Goal: Contribute content: Add original content to the website for others to see

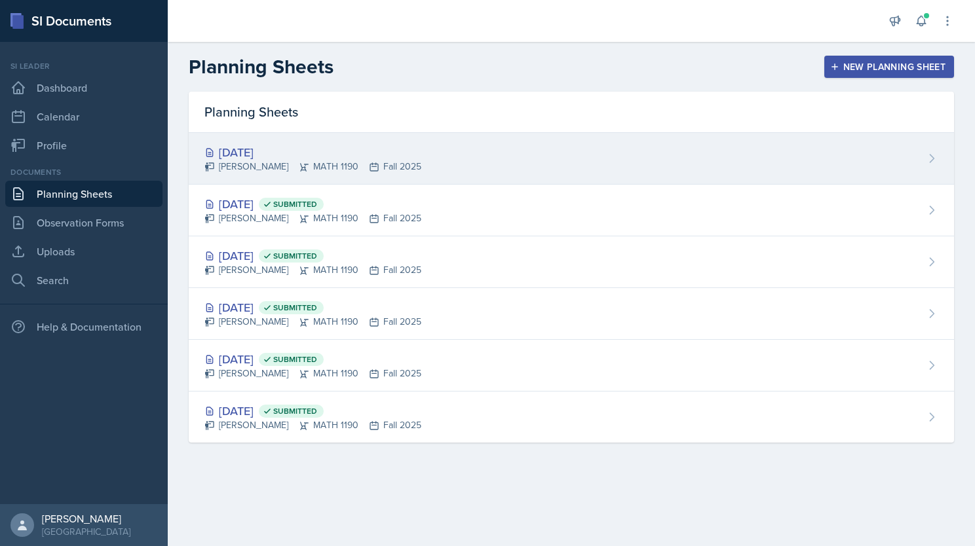
click at [371, 161] on div "[PERSON_NAME] MATH 1190 Fall 2025" at bounding box center [312, 167] width 217 height 14
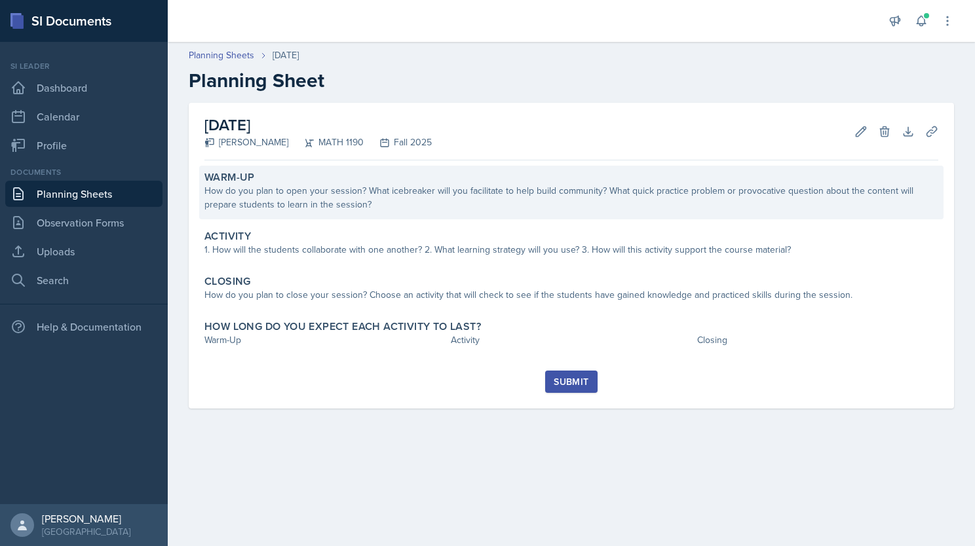
click at [307, 199] on div "How do you plan to open your session? What icebreaker will you facilitate to he…" at bounding box center [571, 198] width 734 height 28
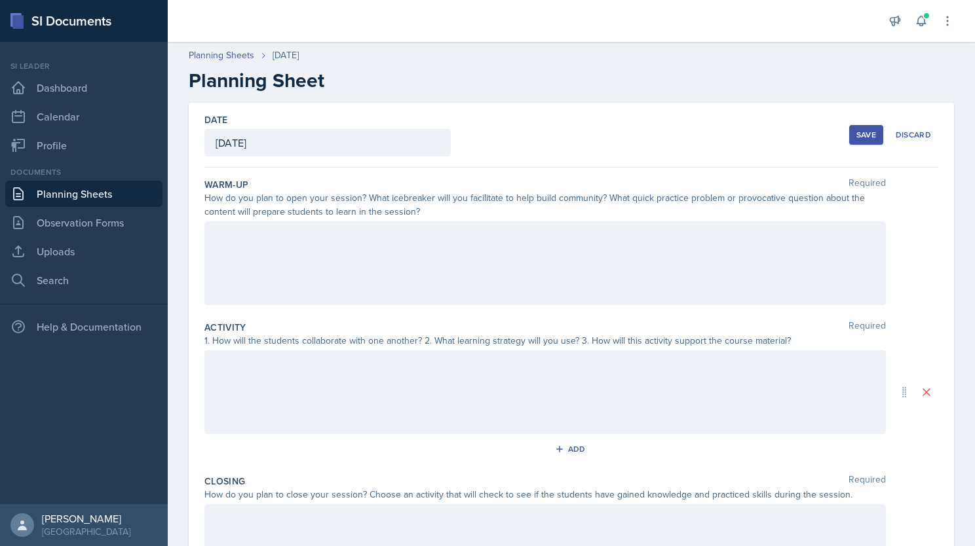
click at [325, 249] on div at bounding box center [544, 263] width 681 height 84
click at [341, 373] on div at bounding box center [544, 392] width 681 height 84
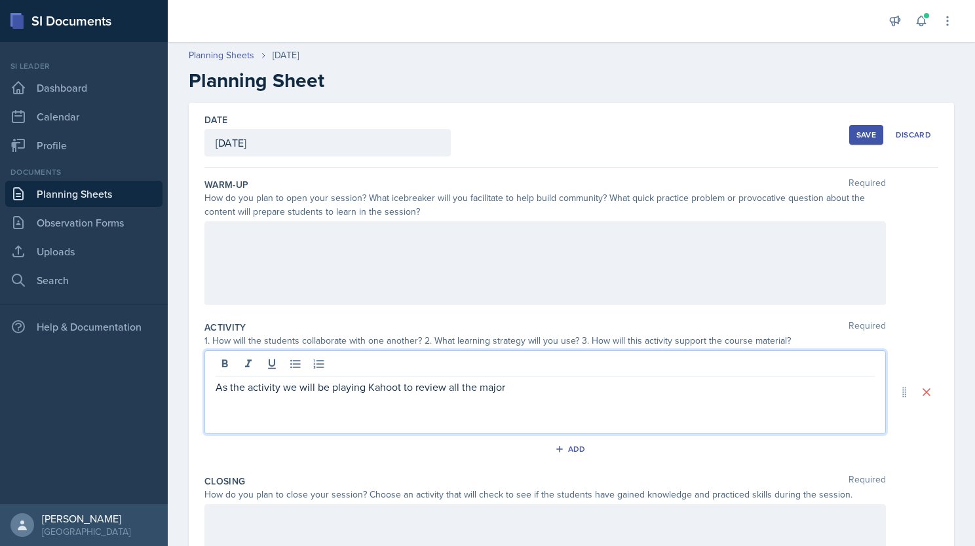
click at [521, 384] on p "As the activity we will be playing Kahoot to review all the major" at bounding box center [544, 387] width 659 height 16
click at [222, 385] on p "As the activity we will be playing Kahoot to review all the major material befo…" at bounding box center [544, 387] width 659 height 16
click at [750, 388] on p "Since this is a major review, as the activity we will be playing Kahoot to revi…" at bounding box center [544, 387] width 659 height 16
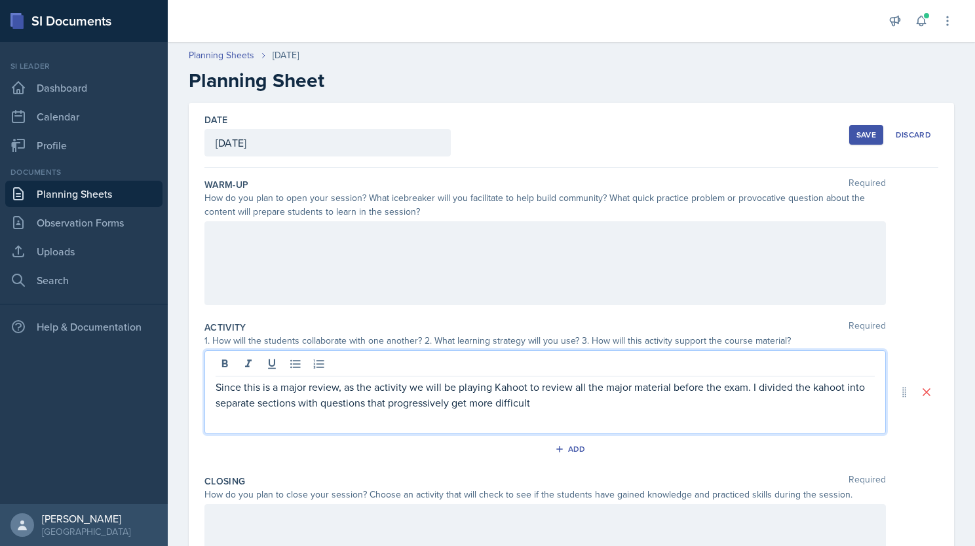
click at [558, 400] on p "Since this is a major review, as the activity we will be playing Kahoot to revi…" at bounding box center [544, 394] width 659 height 31
click at [824, 384] on p "Since this is a major review, as the activity we will be playing Kahoot to revi…" at bounding box center [544, 394] width 659 height 31
click at [506, 391] on p "Since this is a major review, as the activity we will be playing Kahoot to revi…" at bounding box center [544, 394] width 659 height 31
click at [504, 390] on p "Since this is a major review, as the activity we will be playing Kahoot to revi…" at bounding box center [544, 394] width 659 height 31
click at [503, 386] on p "Since this is a major review, as the activity we will be playing Kahoot to revi…" at bounding box center [544, 394] width 659 height 31
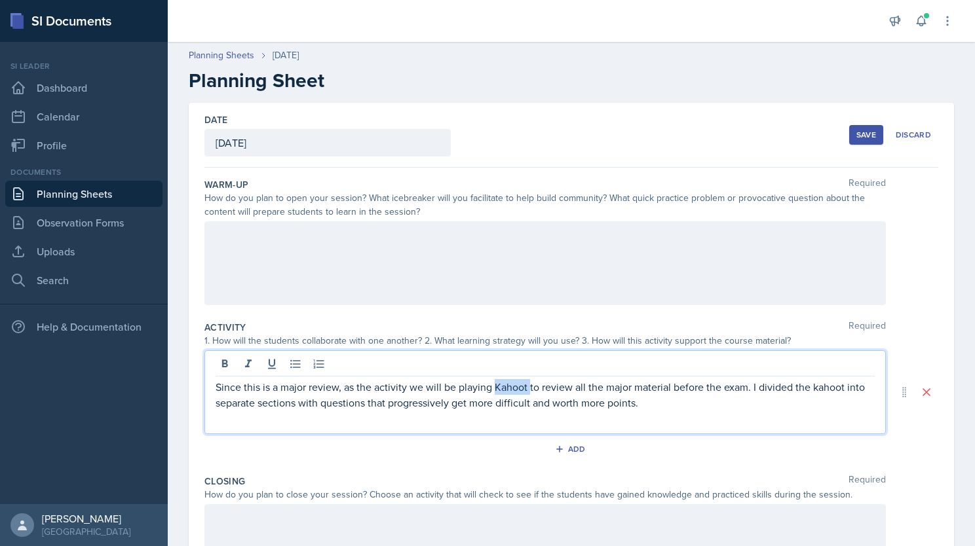
click at [503, 386] on p "Since this is a major review, as the activity we will be playing Kahoot to revi…" at bounding box center [544, 394] width 659 height 31
click at [828, 388] on p "Since this is a major review, as the activity we will be playing jeaopardy to r…" at bounding box center [544, 394] width 659 height 31
click at [732, 402] on p "Since this is a major review, as the activity we will be playing Jeopardy to re…" at bounding box center [544, 394] width 659 height 31
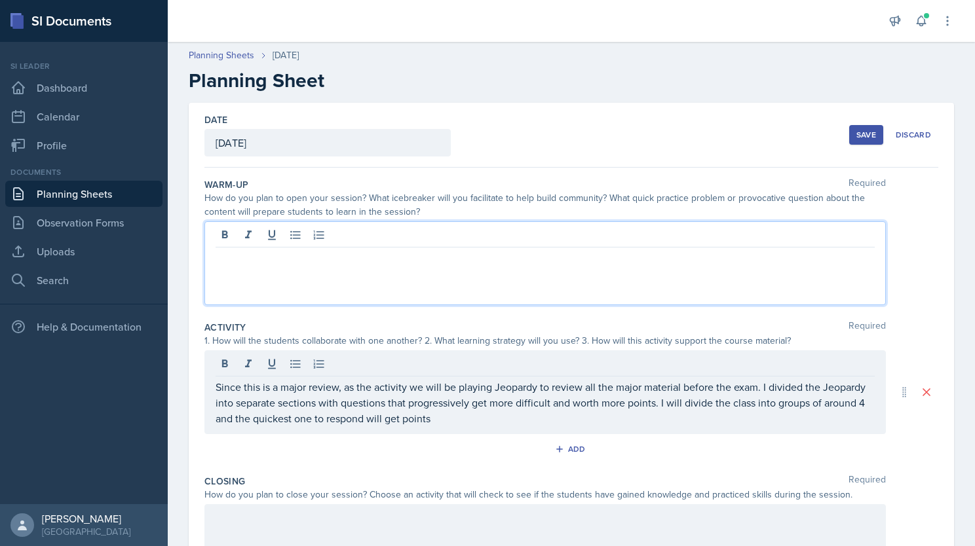
click at [362, 241] on div at bounding box center [544, 263] width 681 height 84
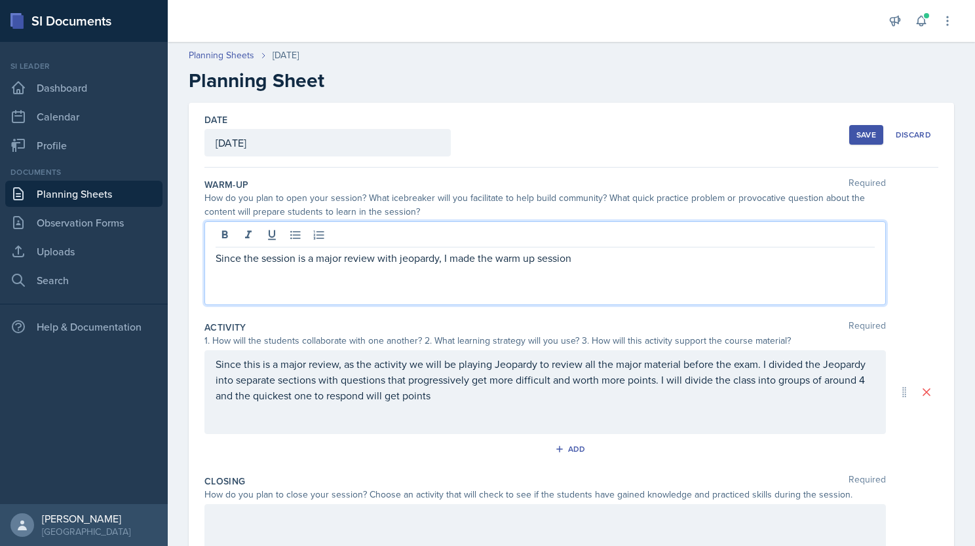
click at [555, 261] on p "Since the session is a major review with jeopardy, I made the warm up session" at bounding box center [544, 258] width 659 height 16
click at [218, 254] on p "Since the session is a major review with jeopardy, I made the warmup a quick ac…" at bounding box center [544, 265] width 659 height 31
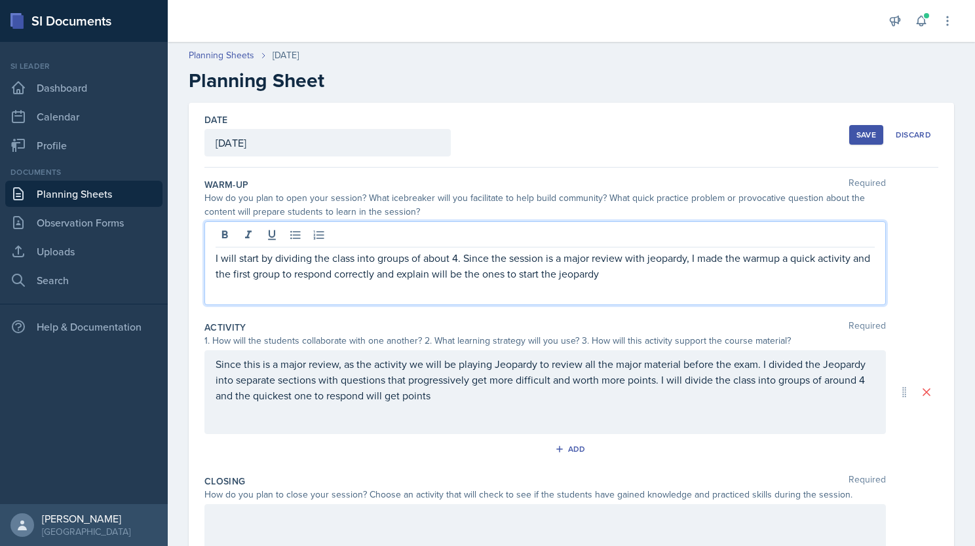
click at [713, 276] on p "I will start by dividing the class into groups of about 4. Since the session is…" at bounding box center [544, 265] width 659 height 31
click at [821, 258] on p "I will start by dividing the class into groups of about 4. Since the session is…" at bounding box center [544, 265] width 659 height 31
click at [724, 271] on p "I will start by dividing the class into groups of about 4. Since the session is…" at bounding box center [544, 265] width 659 height 31
click at [776, 275] on p "I will start by dividing the class into groups of about 4. Since the session is…" at bounding box center [544, 265] width 659 height 31
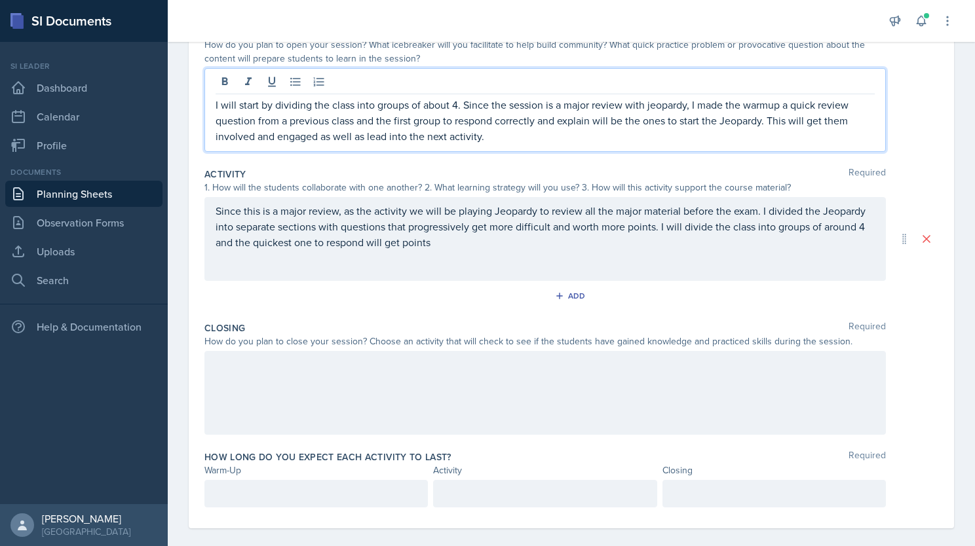
scroll to position [166, 0]
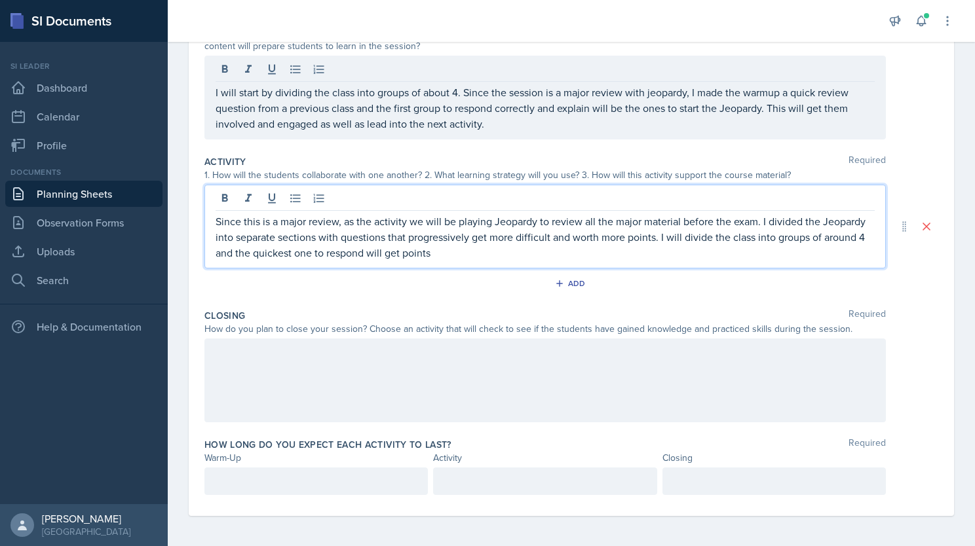
click at [502, 233] on p "Since this is a major review, as the activity we will be playing Jeopardy to re…" at bounding box center [544, 237] width 659 height 47
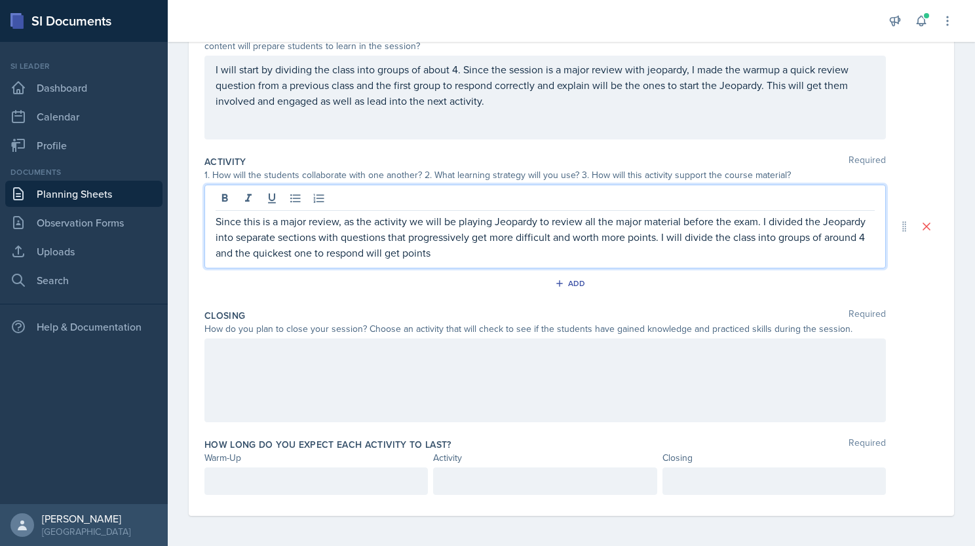
click at [720, 238] on p "Since this is a major review, as the activity we will be playing Jeopardy to re…" at bounding box center [544, 237] width 659 height 47
click at [526, 253] on p "Since this is a major review, as the activity we will be playing Jeopardy to re…" at bounding box center [544, 237] width 659 height 47
click at [703, 236] on p "Since this is a major review, as the activity we will be playing Jeopardy to re…" at bounding box center [544, 237] width 659 height 47
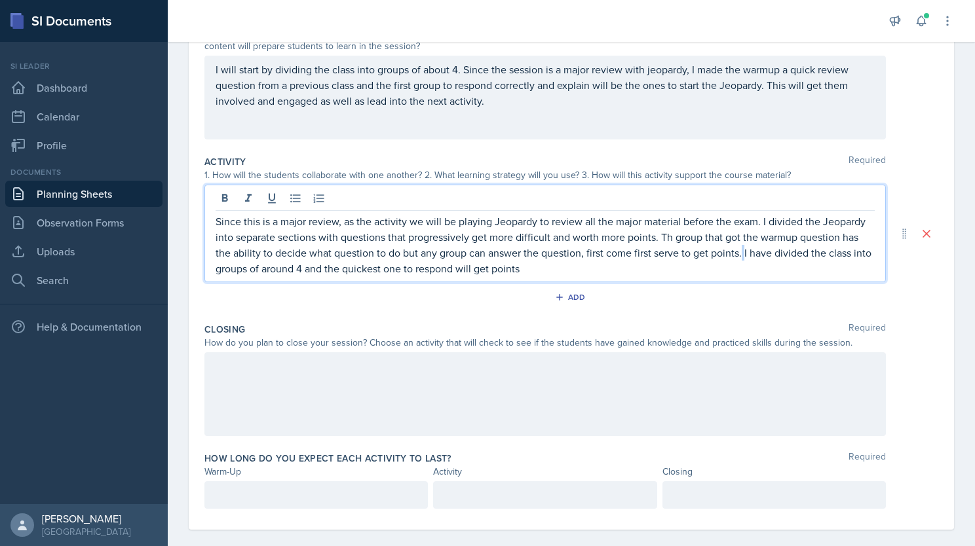
click at [804, 254] on p "Since this is a major review, as the activity we will be playing Jeopardy to re…" at bounding box center [544, 245] width 659 height 63
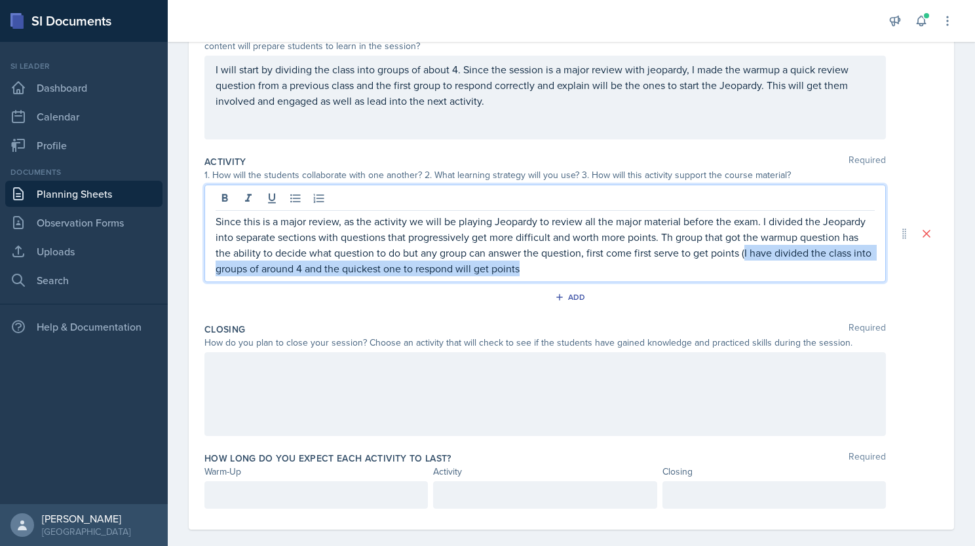
drag, startPoint x: 804, startPoint y: 254, endPoint x: 829, endPoint y: 289, distance: 42.7
click at [829, 289] on div "Activity Required 1. How will the students collaborate with one another? 2. Wha…" at bounding box center [571, 234] width 734 height 168
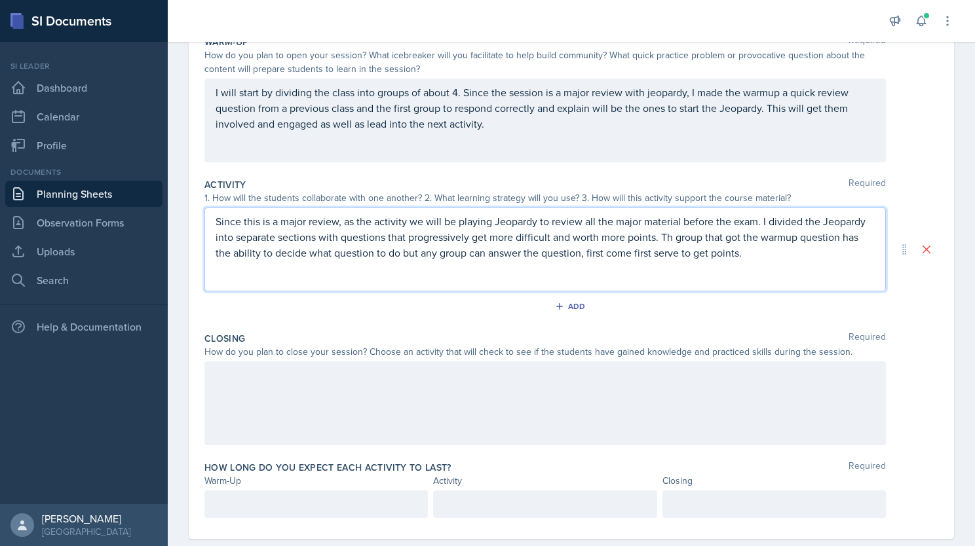
click at [283, 381] on div at bounding box center [544, 404] width 681 height 84
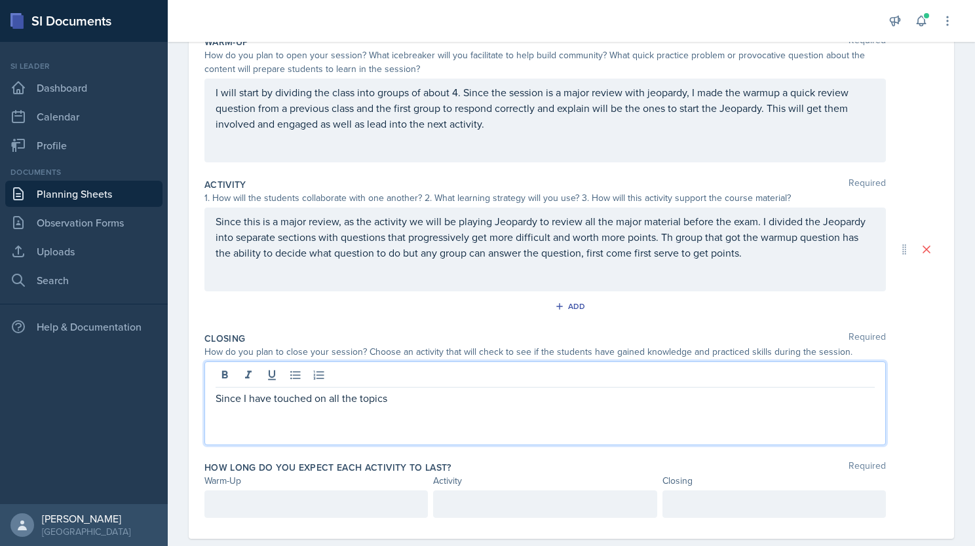
click at [290, 500] on div at bounding box center [315, 505] width 223 height 28
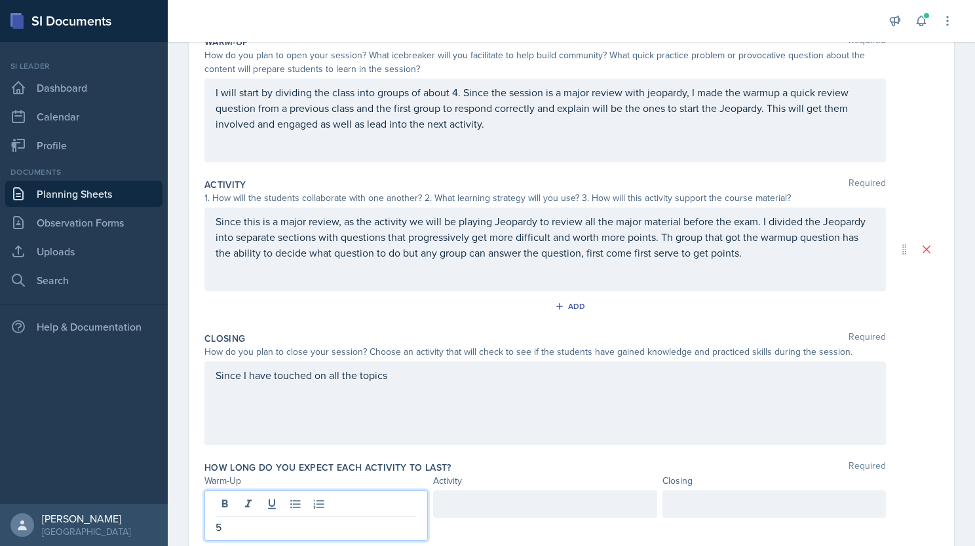
click at [465, 505] on div at bounding box center [544, 505] width 223 height 28
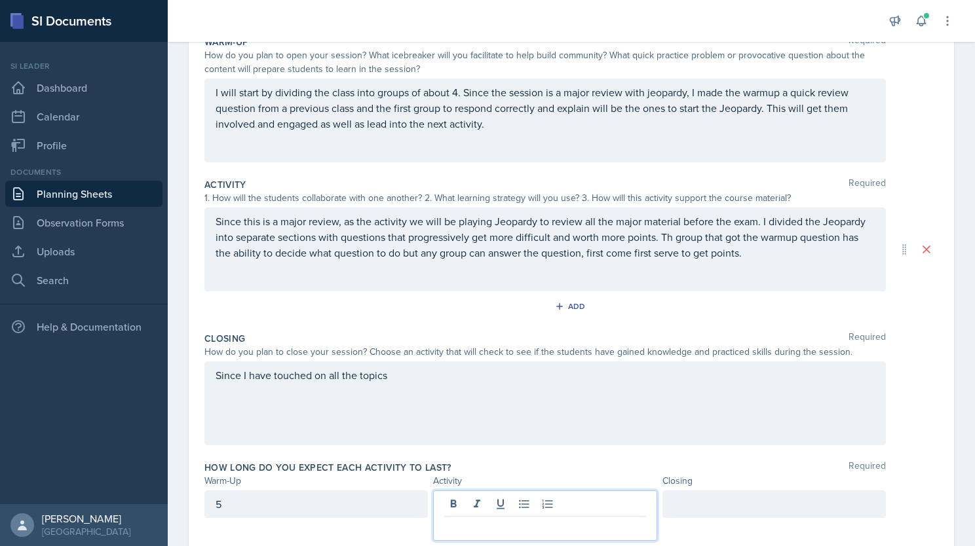
click at [701, 502] on div at bounding box center [773, 505] width 223 height 28
click at [538, 502] on div at bounding box center [544, 516] width 223 height 50
click at [690, 502] on div "10" at bounding box center [773, 505] width 223 height 28
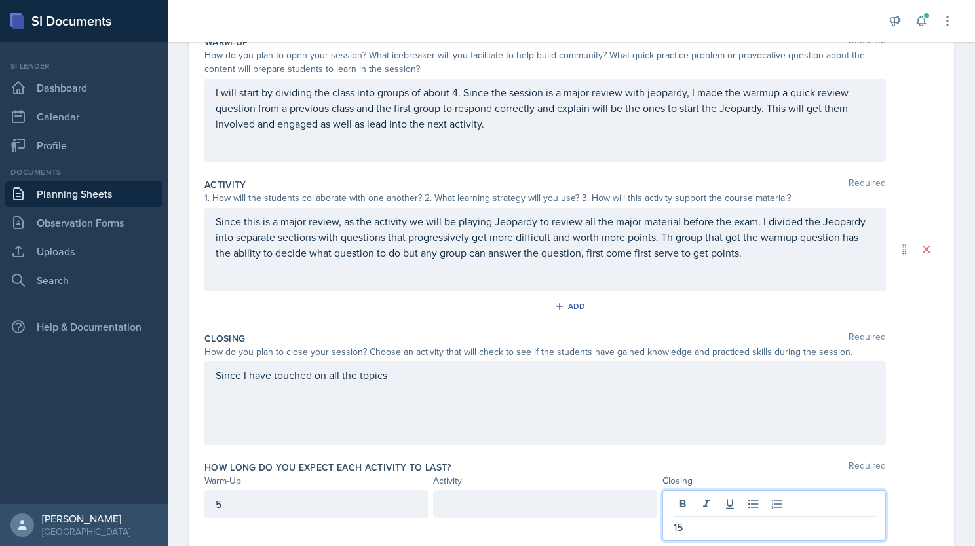
click at [489, 500] on div at bounding box center [544, 505] width 223 height 28
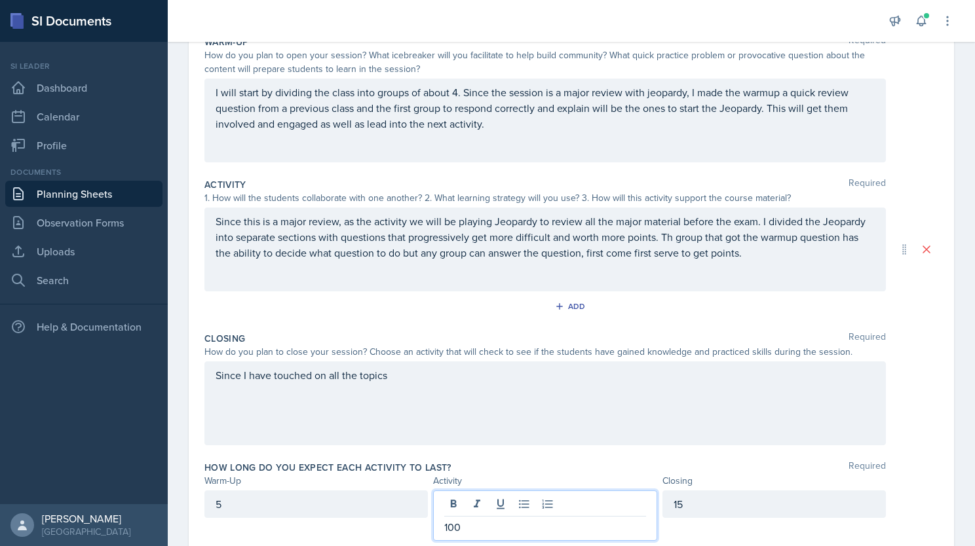
click at [402, 381] on div "Since I have touched on all the topics" at bounding box center [544, 404] width 681 height 84
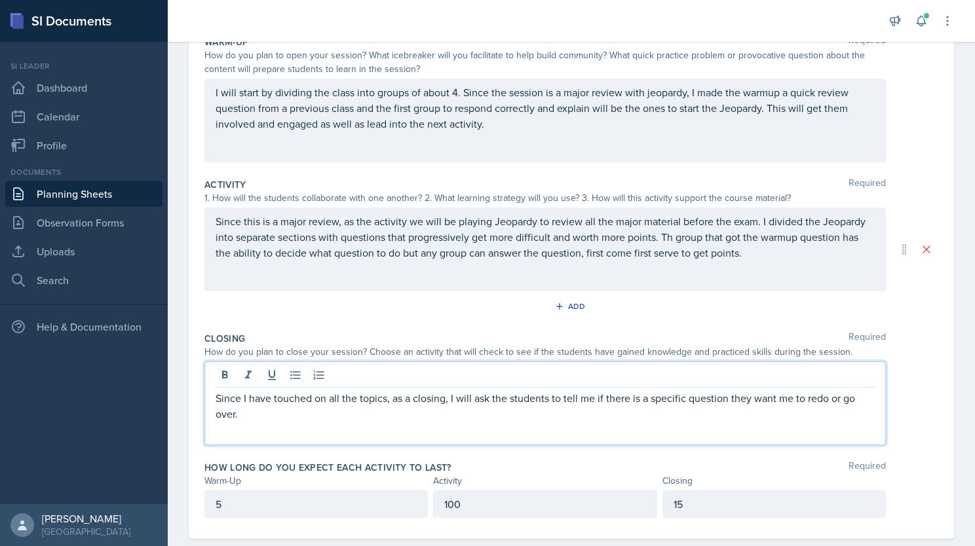
click at [304, 413] on p "Since I have touched on all the topics, as a closing, I will ask the students t…" at bounding box center [544, 405] width 659 height 31
click at [424, 418] on p "Since I have touched on all the topics, as a closing, I will ask the students t…" at bounding box center [544, 405] width 659 height 31
click at [812, 256] on p "Since this is a major review, as the activity we will be playing Jeopardy to re…" at bounding box center [544, 237] width 659 height 47
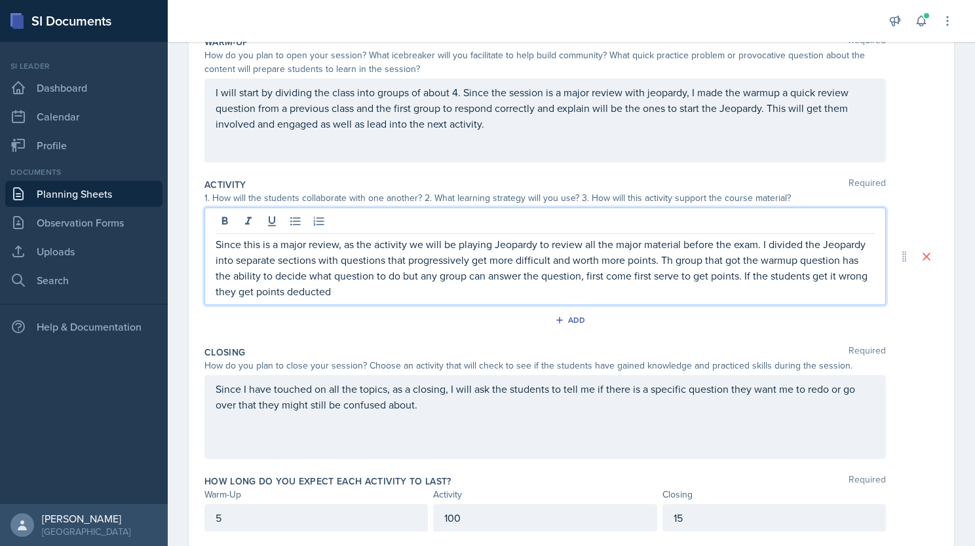
click at [802, 280] on p "Since this is a major review, as the activity we will be playing Jeopardy to re…" at bounding box center [544, 267] width 659 height 63
click at [810, 275] on p "Since this is a major review, as the activity we will be playing Jeopardy to re…" at bounding box center [544, 267] width 659 height 63
drag, startPoint x: 426, startPoint y: 286, endPoint x: 419, endPoint y: 287, distance: 6.7
click at [419, 287] on p "Since this is a major review, as the activity we will be playing Jeopardy to re…" at bounding box center [544, 267] width 659 height 63
click at [690, 287] on p "Since this is a major review, as the activity we will be playing Jeopardy to re…" at bounding box center [544, 267] width 659 height 63
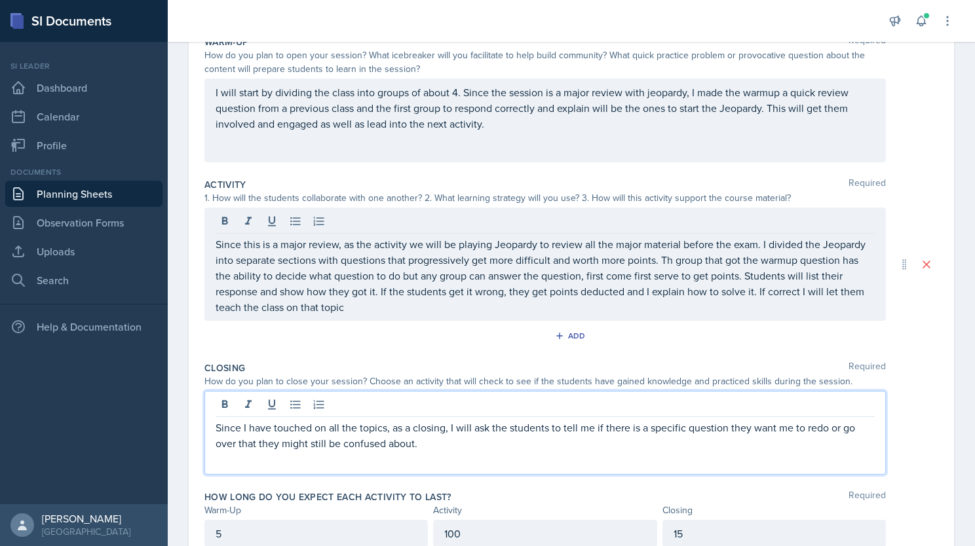
click at [432, 420] on p "Since I have touched on all the topics, as a closing, I will ask the students t…" at bounding box center [544, 435] width 659 height 31
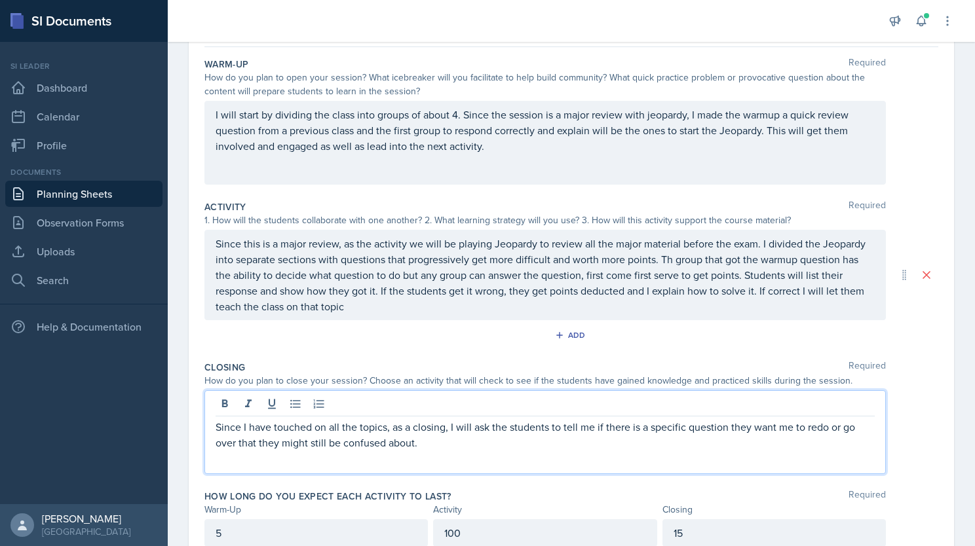
click at [433, 439] on p "Since I have touched on all the topics, as a closing, I will ask the students t…" at bounding box center [544, 434] width 659 height 31
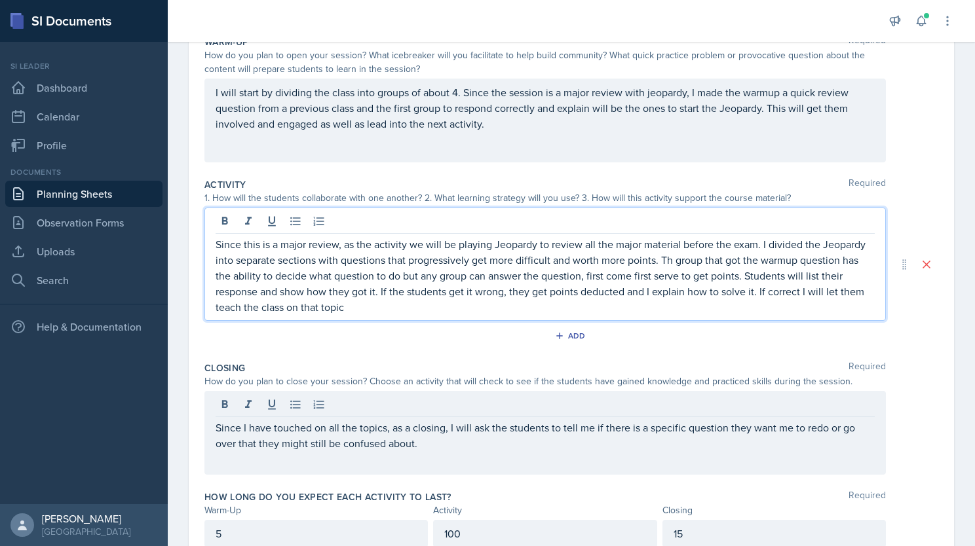
click at [407, 305] on p "Since this is a major review, as the activity we will be playing Jeopardy to re…" at bounding box center [544, 275] width 659 height 79
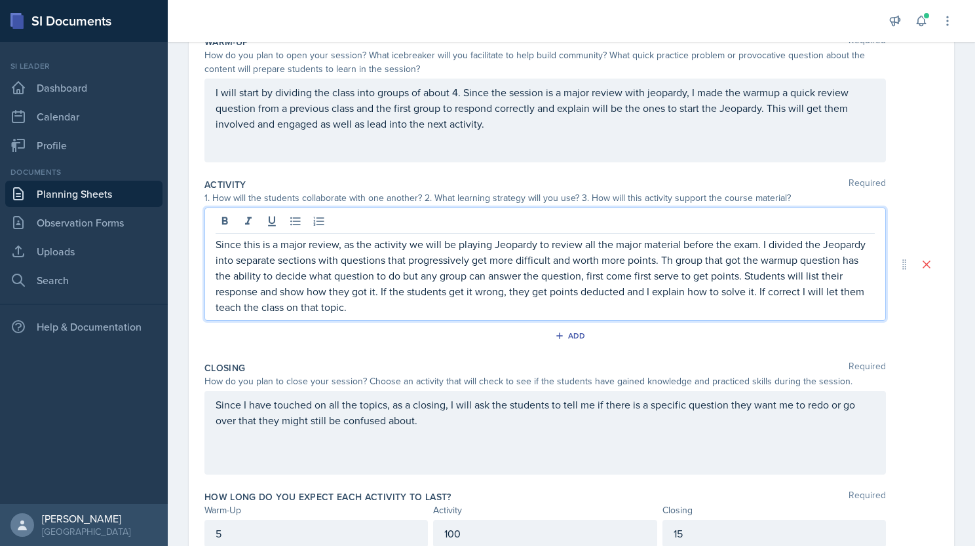
click at [430, 423] on p "Since I have touched on all the topics, as a closing, I will ask the students t…" at bounding box center [544, 412] width 659 height 31
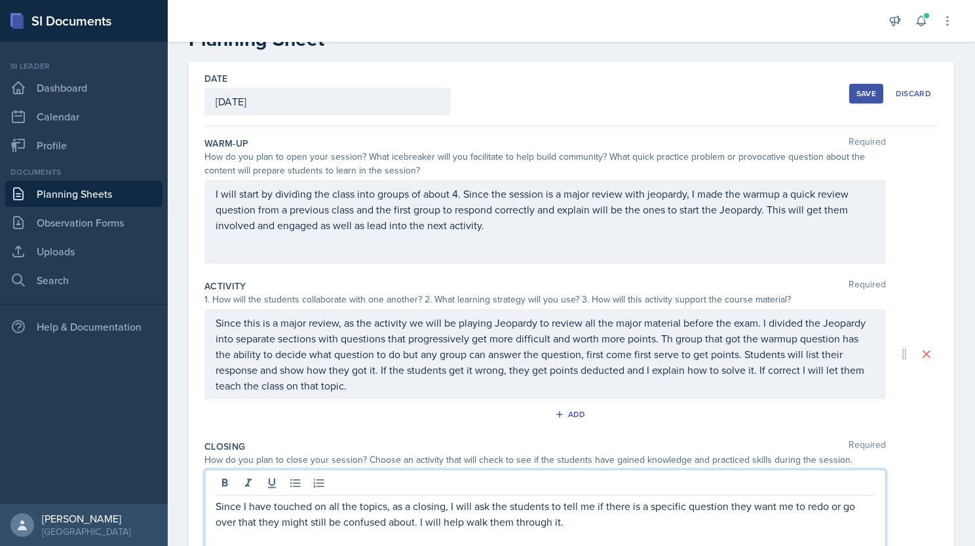
scroll to position [64, 0]
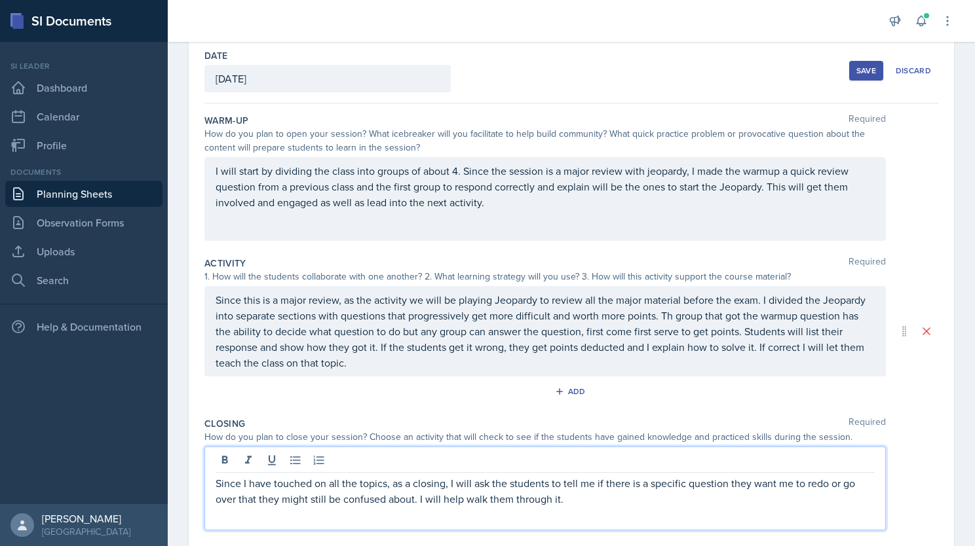
click at [422, 371] on p "Since this is a major review, as the activity we will be playing Jeopardy to re…" at bounding box center [544, 331] width 659 height 79
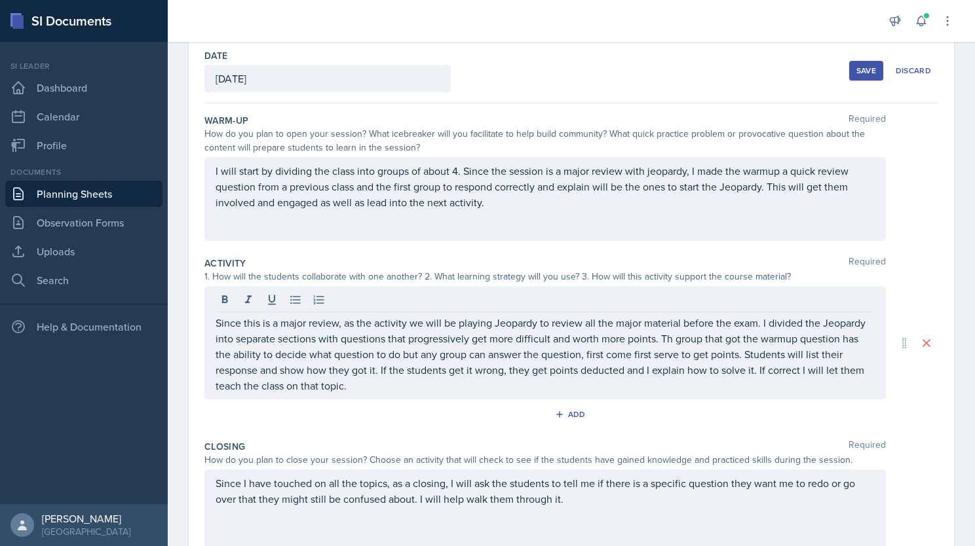
click at [856, 72] on div "Save" at bounding box center [866, 70] width 20 height 10
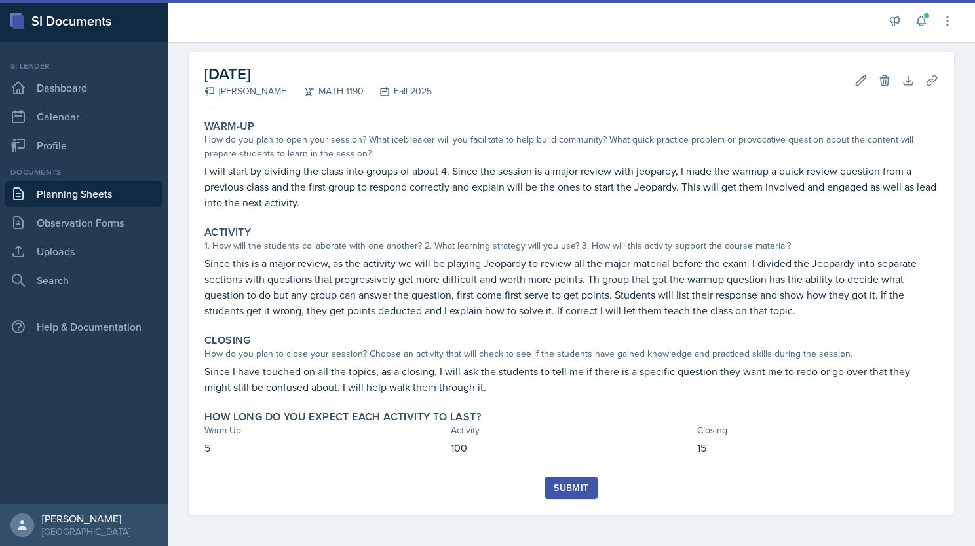
scroll to position [50, 0]
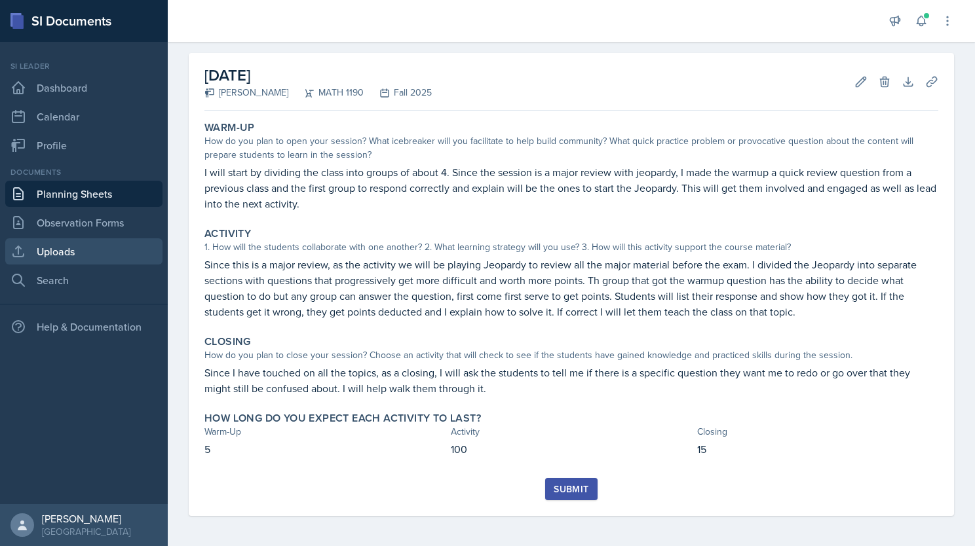
click at [56, 253] on link "Uploads" at bounding box center [83, 251] width 157 height 26
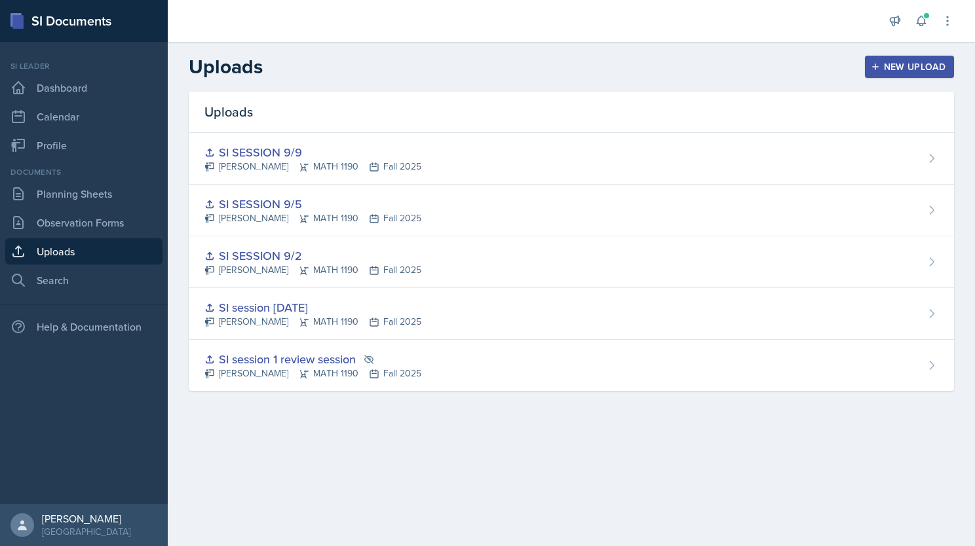
click at [901, 65] on div "New Upload" at bounding box center [909, 67] width 73 height 10
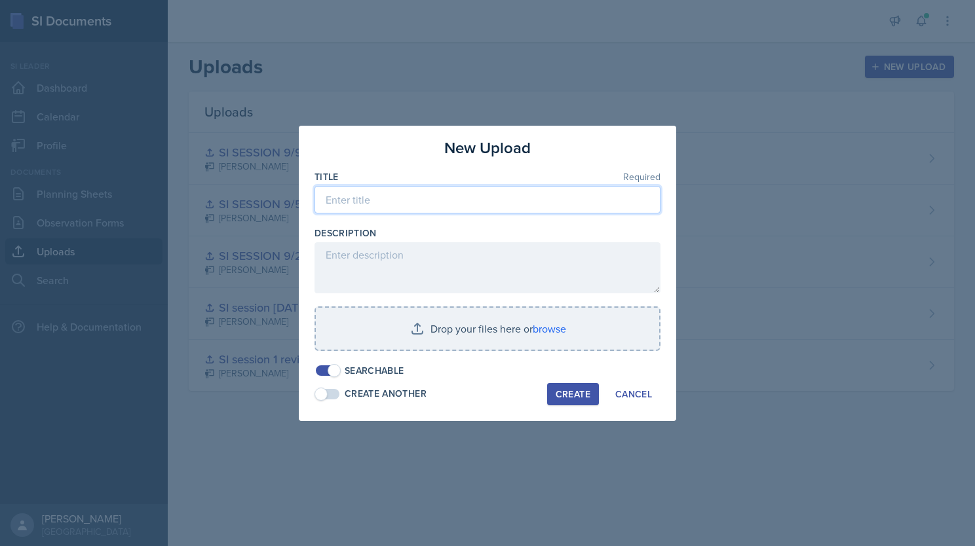
click at [407, 204] on input at bounding box center [487, 200] width 346 height 28
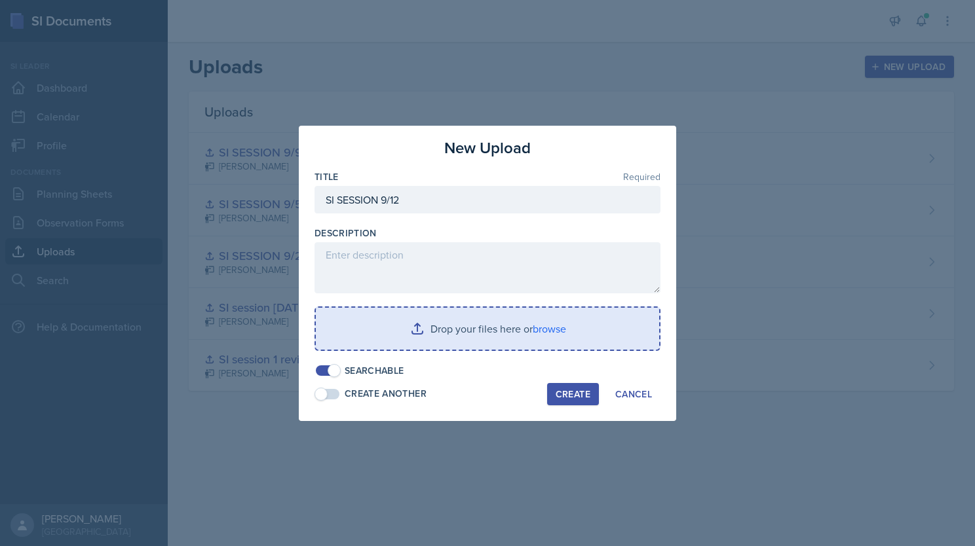
click at [478, 326] on input "file" at bounding box center [487, 329] width 343 height 42
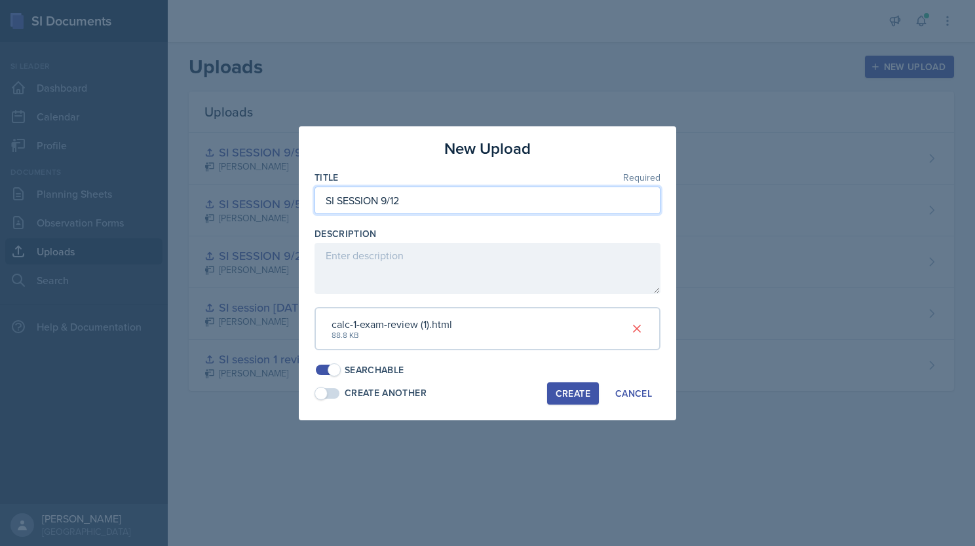
click at [428, 191] on input "SI SESSION 9/12" at bounding box center [487, 201] width 346 height 28
click at [334, 394] on span at bounding box center [328, 393] width 24 height 10
click at [409, 200] on input "SI SESSION 9/12 1" at bounding box center [487, 201] width 346 height 28
type input "SI SESSION 9/12 pt 1"
click at [578, 396] on div "Create" at bounding box center [572, 393] width 35 height 10
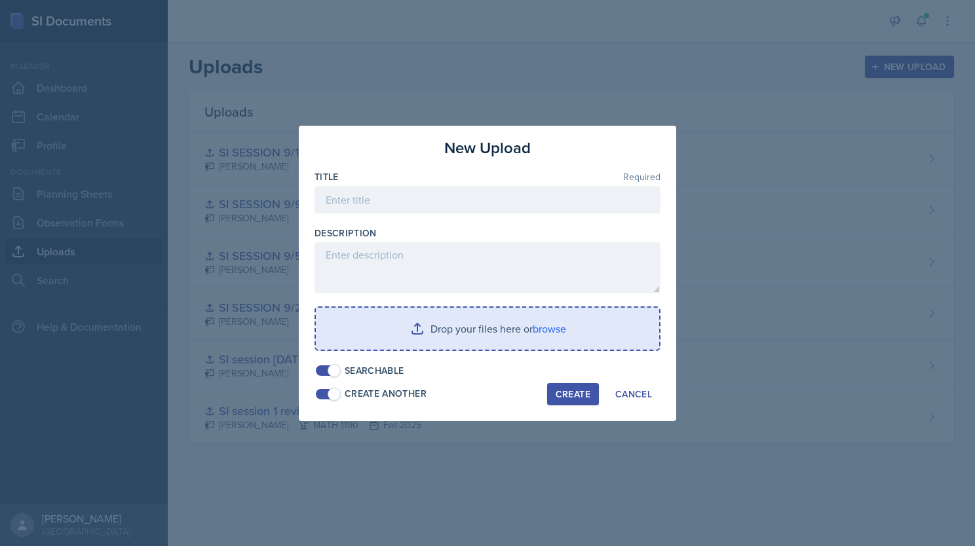
click at [335, 388] on span at bounding box center [333, 394] width 13 height 13
click at [415, 191] on input at bounding box center [487, 200] width 346 height 28
type input "SI SESSION 9/12 pt2"
click at [420, 318] on input "file" at bounding box center [487, 329] width 343 height 42
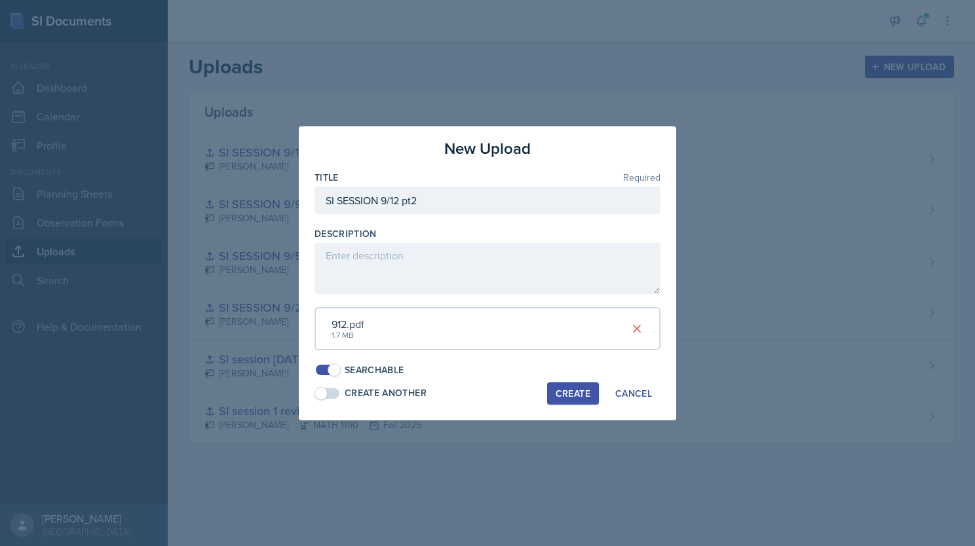
click at [575, 389] on div "Create" at bounding box center [572, 393] width 35 height 10
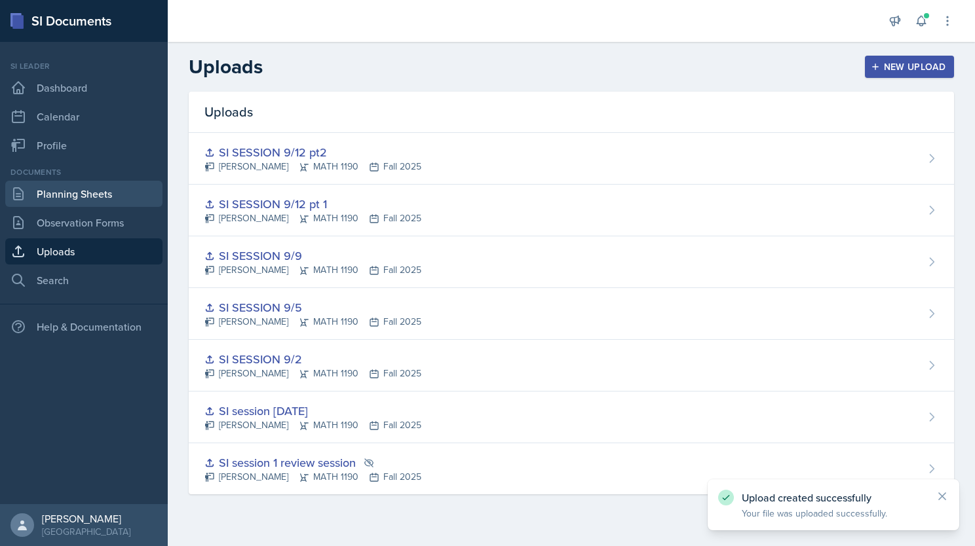
click at [64, 195] on link "Planning Sheets" at bounding box center [83, 194] width 157 height 26
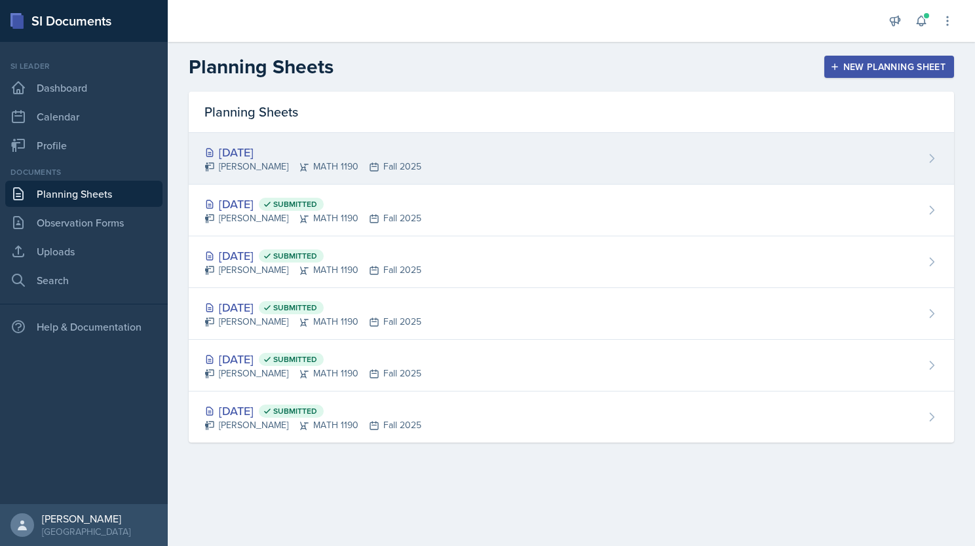
click at [343, 162] on div "[PERSON_NAME] MATH 1190 Fall 2025" at bounding box center [312, 167] width 217 height 14
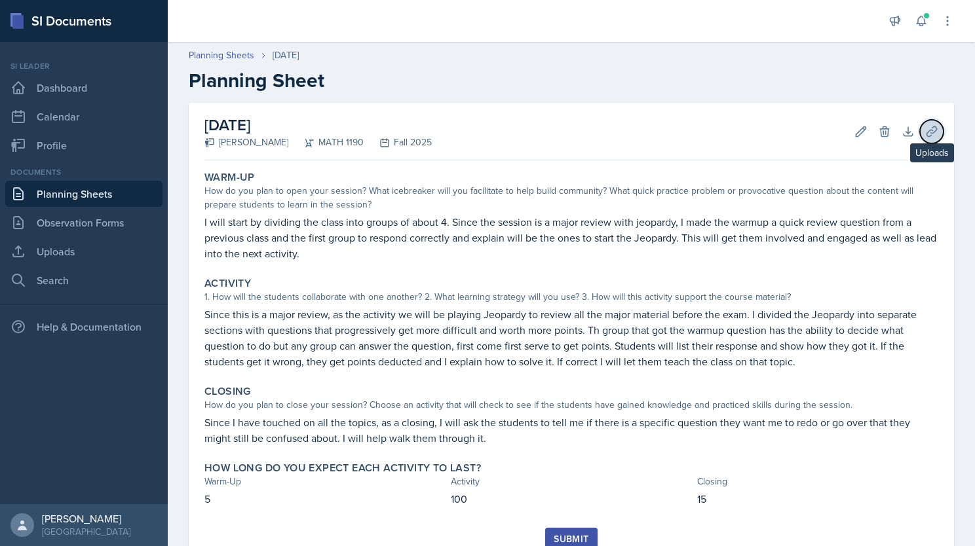
click at [920, 127] on button "Uploads" at bounding box center [932, 132] width 24 height 24
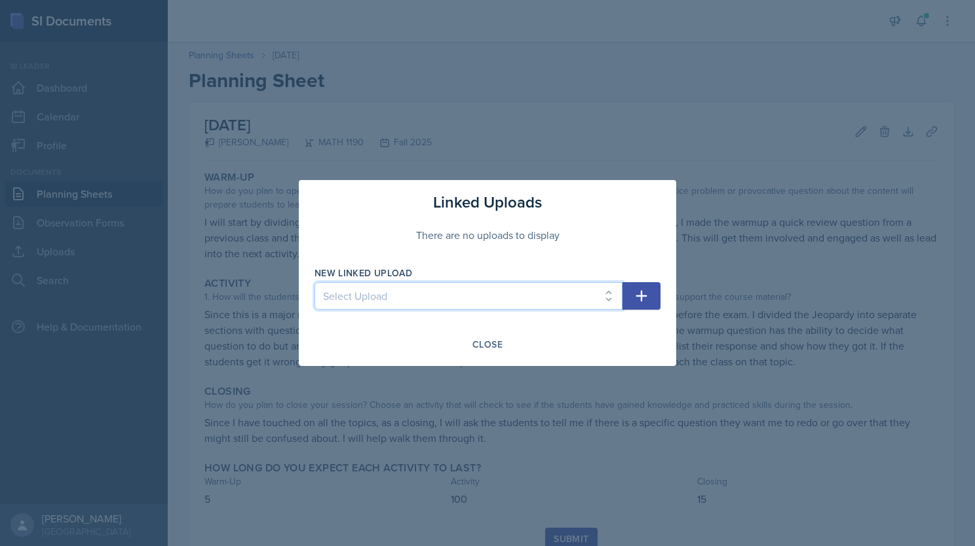
click at [481, 297] on select "Select Upload SI session 1 review session SI session [DATE] SI SESSION 9/2 SI S…" at bounding box center [468, 296] width 308 height 28
select select "02393832-ae11-46d0-9000-fbf18a3919c4"
click at [314, 282] on select "Select Upload SI session 1 review session SI session [DATE] SI SESSION 9/2 SI S…" at bounding box center [468, 296] width 308 height 28
click at [645, 293] on icon "button" at bounding box center [641, 296] width 16 height 16
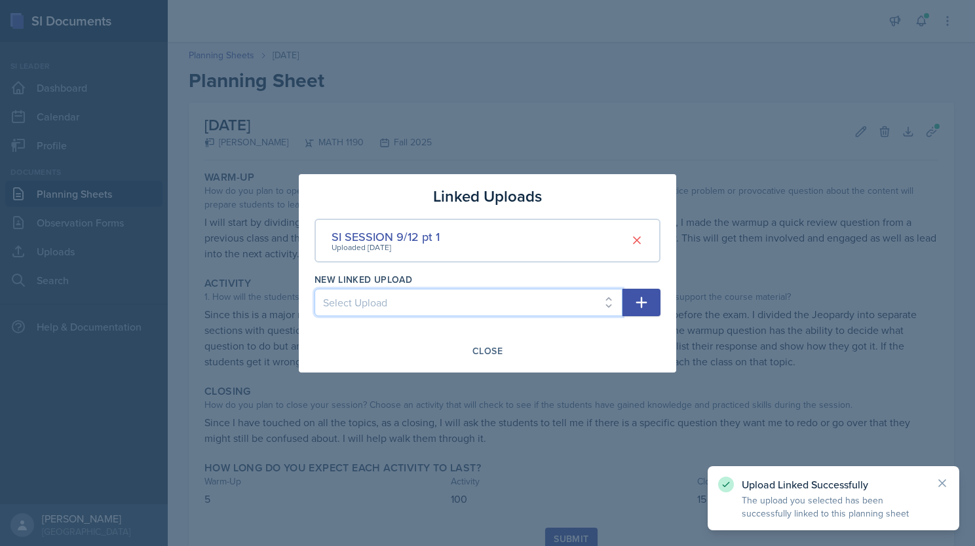
click at [483, 308] on select "Select Upload SI session 1 review session SI session [DATE] SI SESSION 9/2 SI S…" at bounding box center [468, 303] width 308 height 28
select select "7a3a89c7-8af1-4bf8-a082-735edf47c0ff"
click at [314, 289] on select "Select Upload SI session 1 review session SI session [DATE] SI SESSION 9/2 SI S…" at bounding box center [468, 303] width 308 height 28
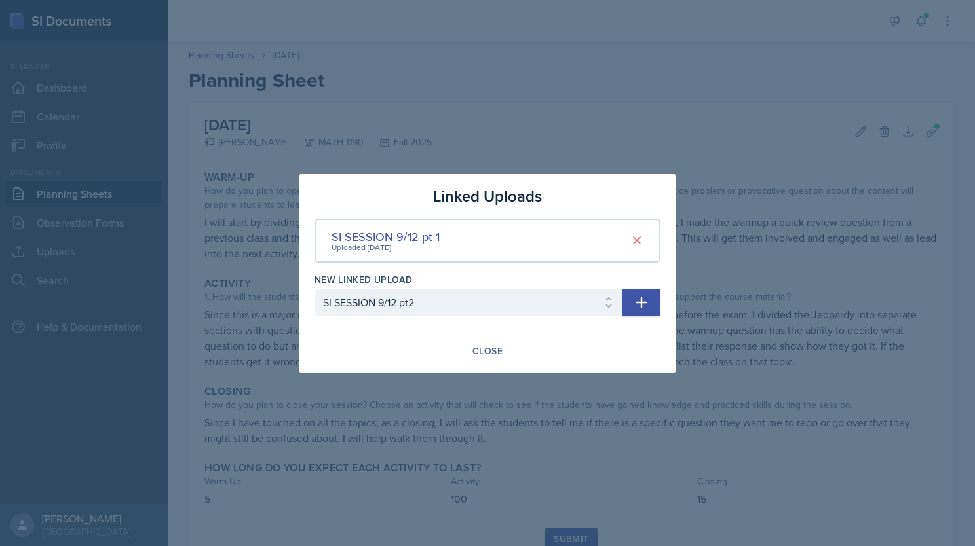
click at [634, 300] on icon "button" at bounding box center [641, 303] width 16 height 16
select select
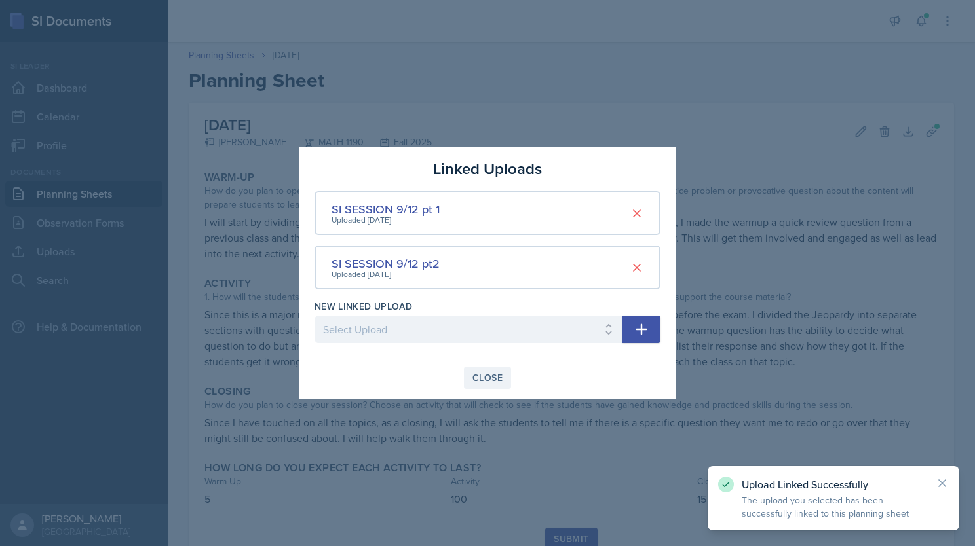
click at [489, 376] on div "Close" at bounding box center [487, 378] width 30 height 10
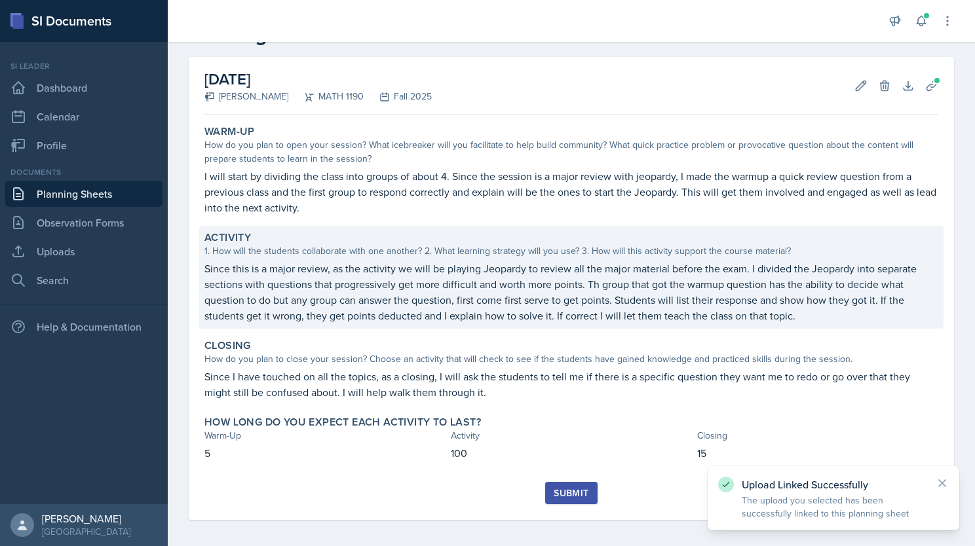
scroll to position [50, 0]
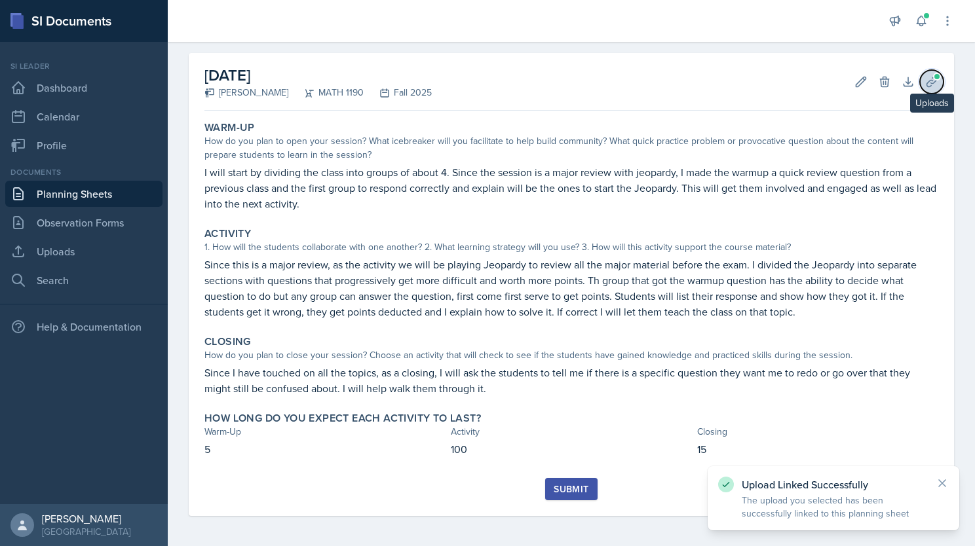
click at [925, 81] on icon at bounding box center [931, 81] width 13 height 13
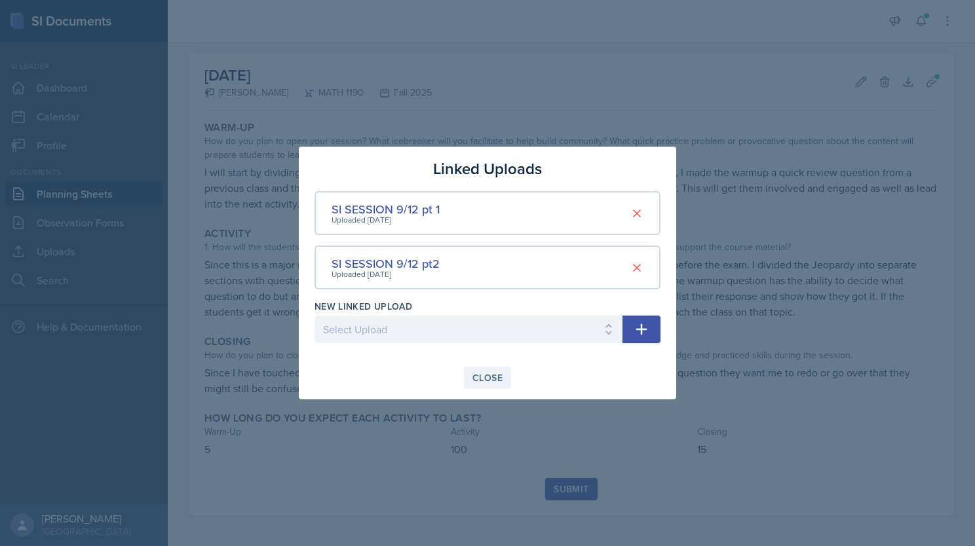
click at [479, 368] on button "Close" at bounding box center [487, 378] width 47 height 22
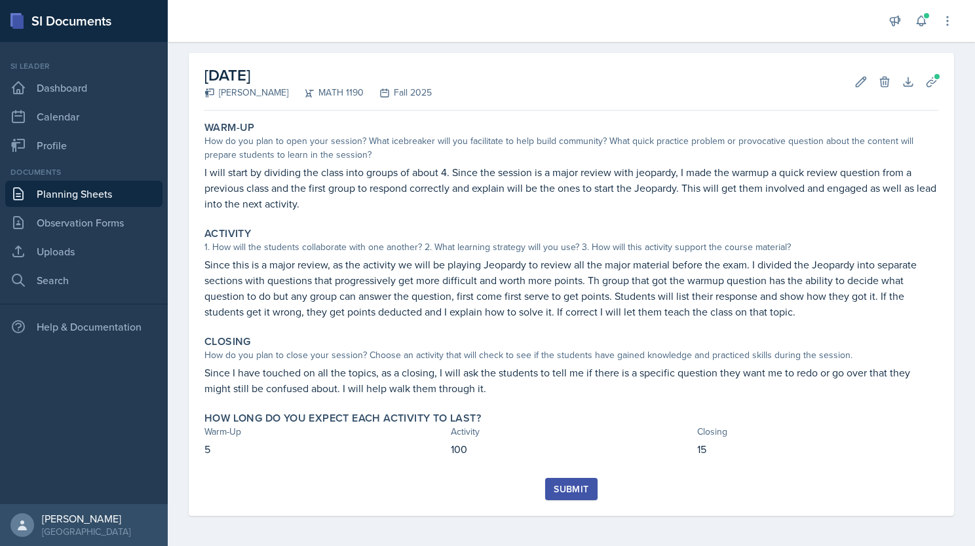
click at [570, 487] on div "Submit" at bounding box center [570, 489] width 35 height 10
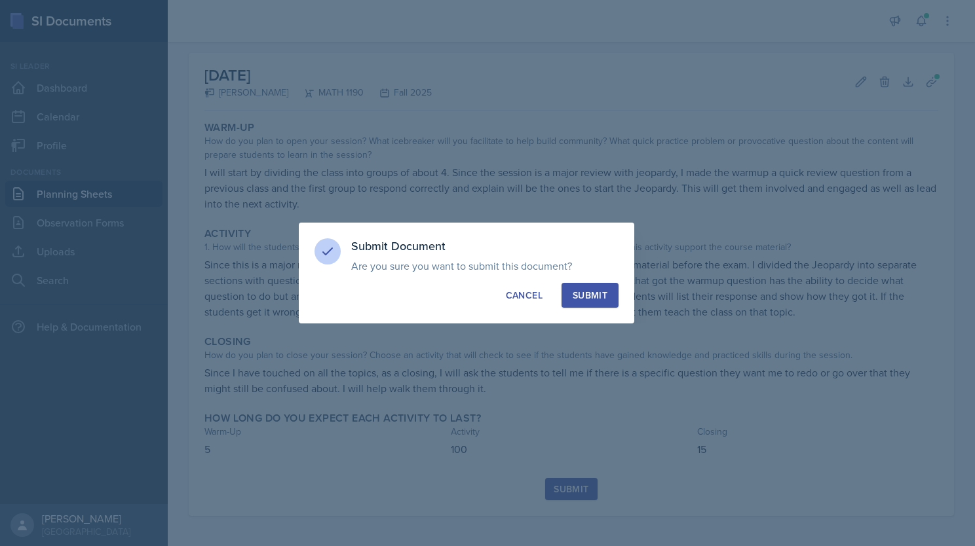
click at [571, 297] on button "Submit" at bounding box center [589, 295] width 57 height 25
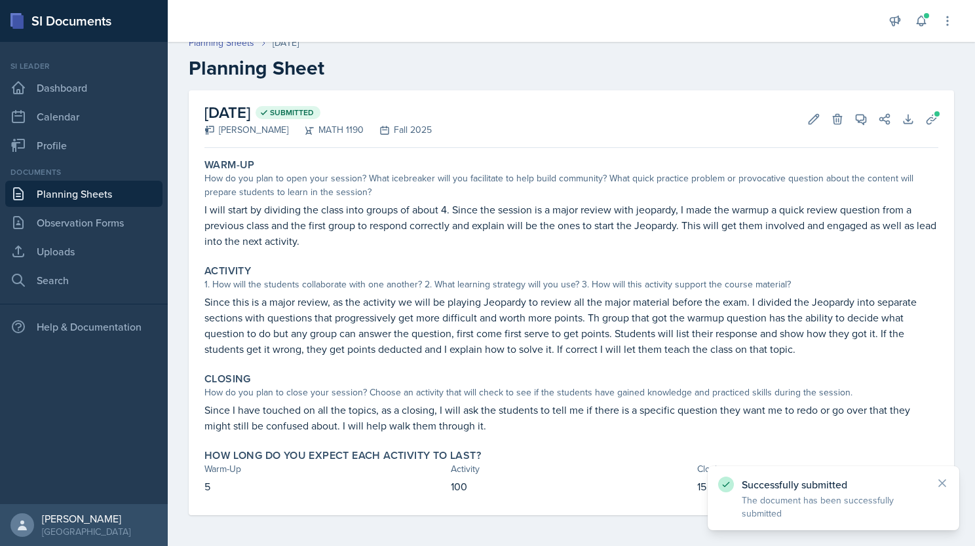
click at [74, 191] on link "Planning Sheets" at bounding box center [83, 194] width 157 height 26
